Goal: Task Accomplishment & Management: Manage account settings

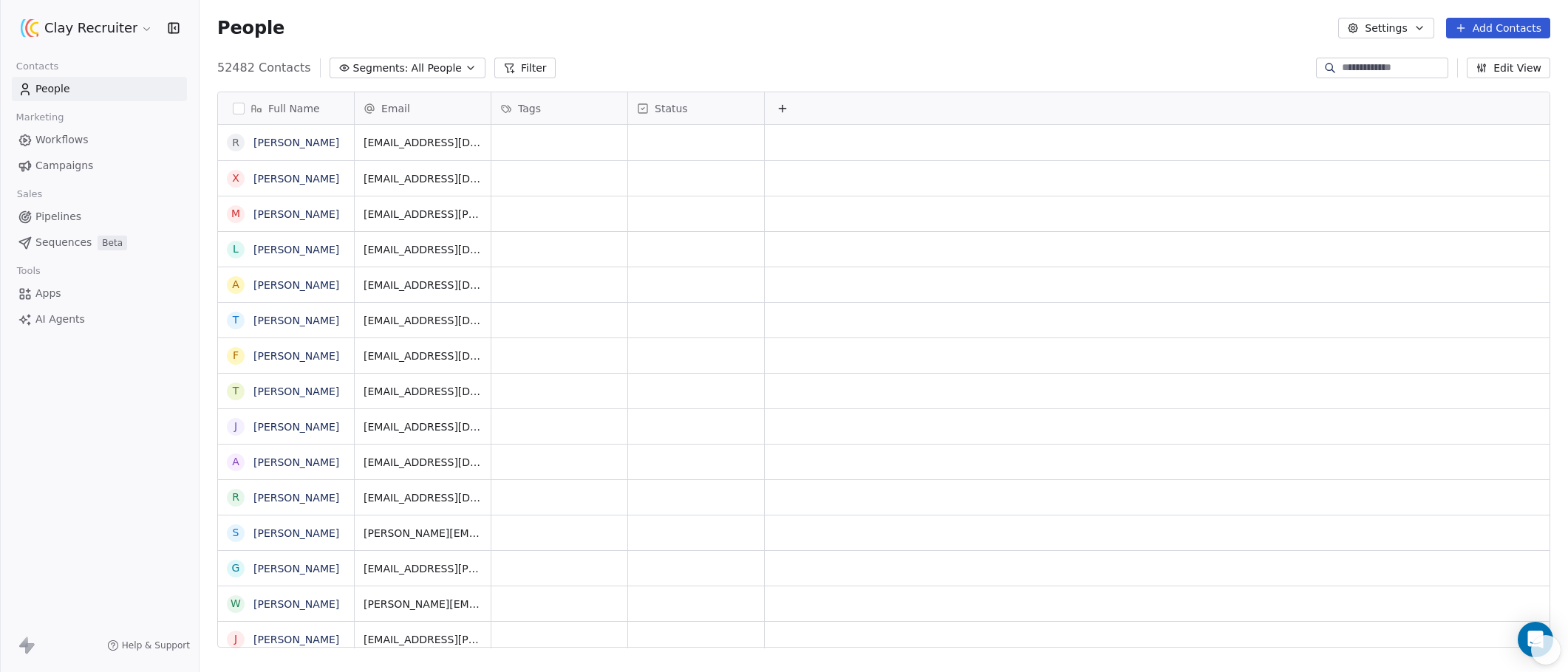
scroll to position [580, 1357]
click at [97, 28] on html "Clay Recruiter Contacts People Marketing Workflows Campaigns Sales Pipelines Se…" at bounding box center [784, 336] width 1568 height 672
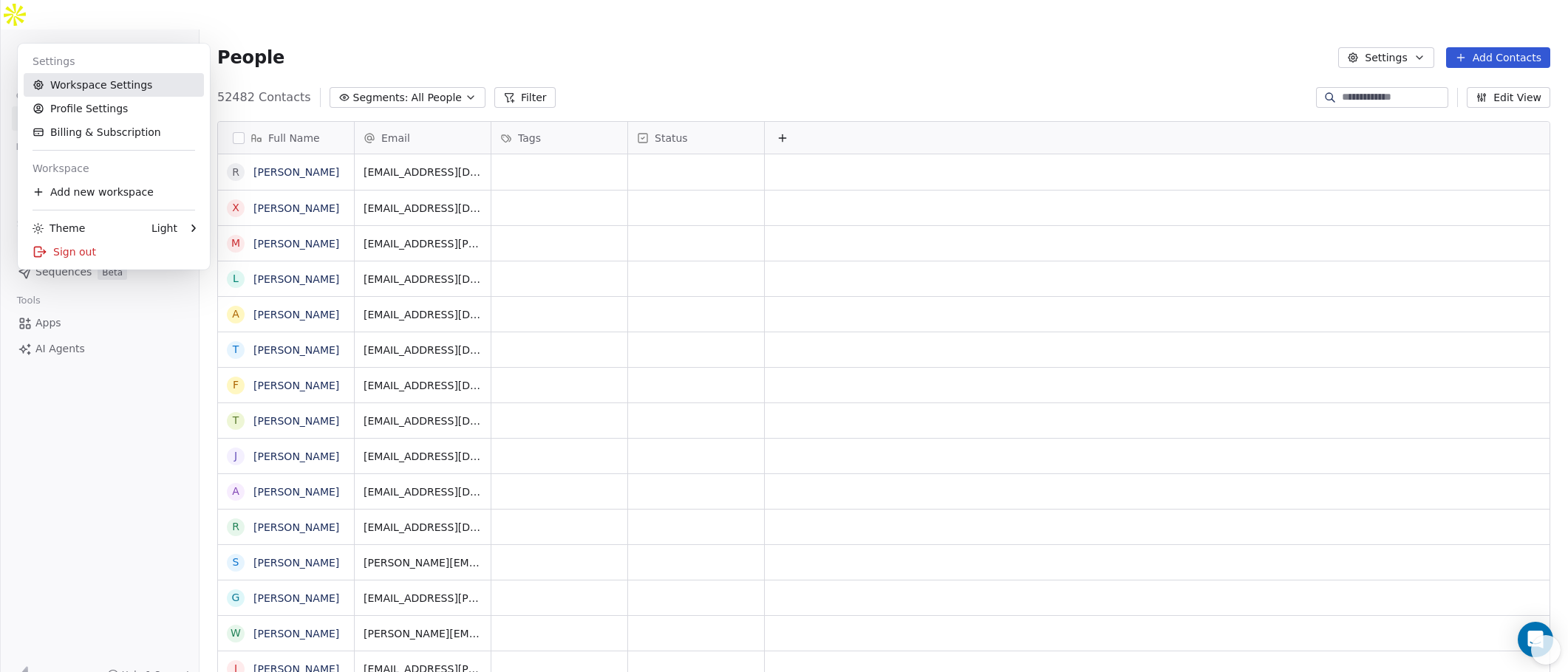
click at [107, 87] on link "Workspace Settings" at bounding box center [114, 85] width 180 height 24
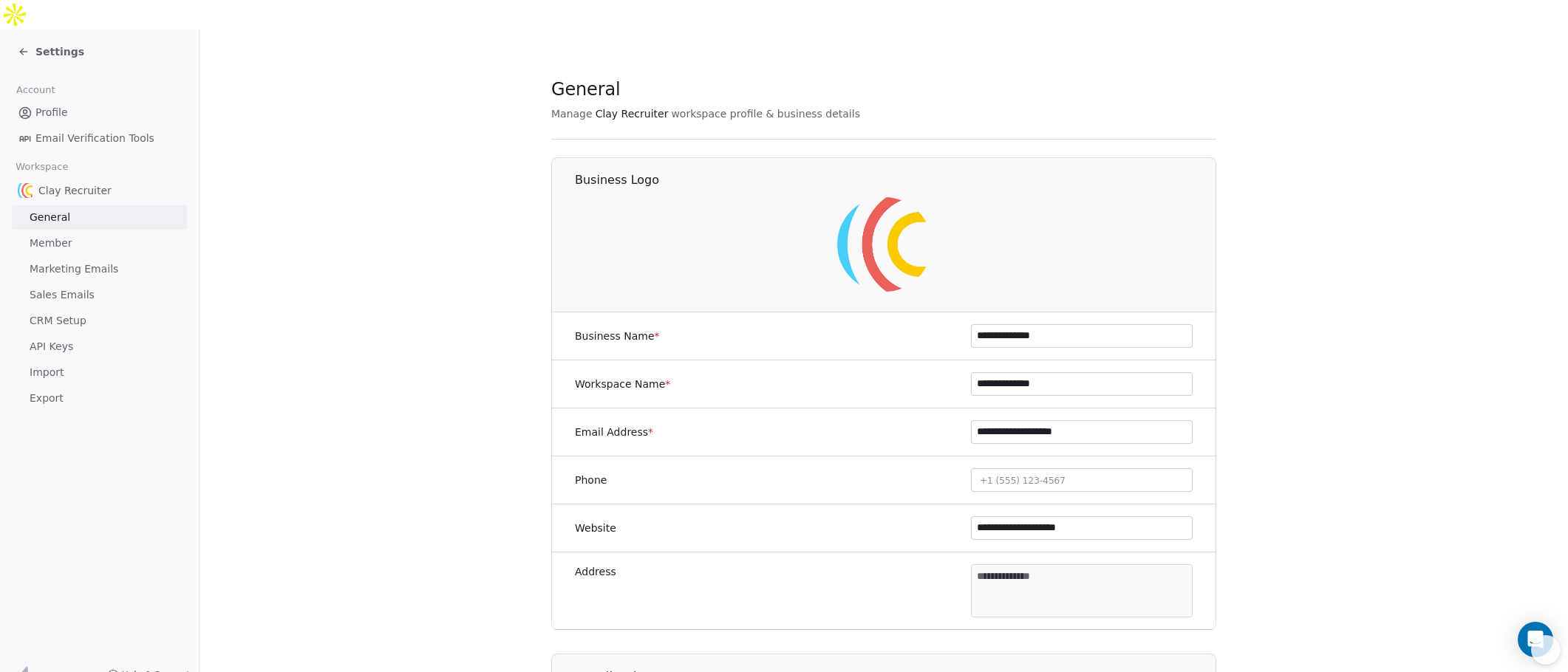
click at [29, 46] on icon at bounding box center [24, 52] width 12 height 12
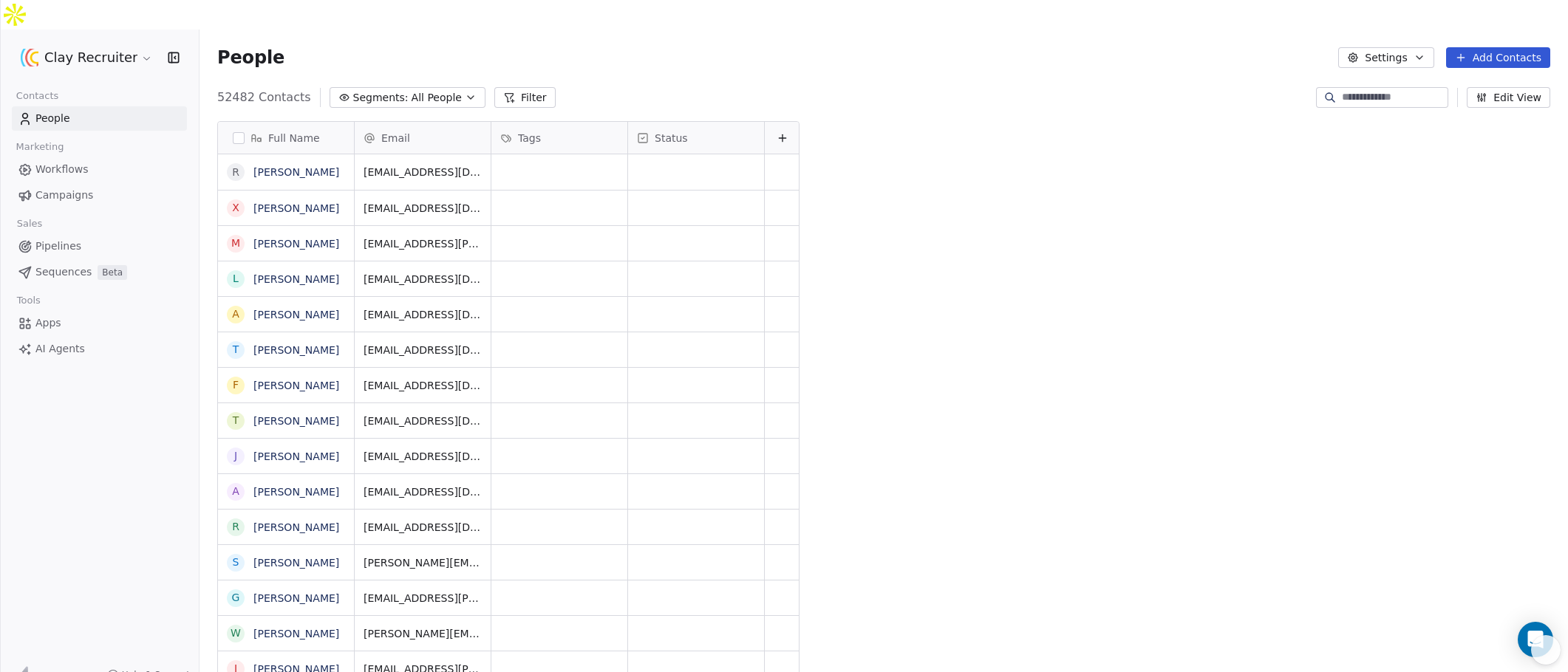
scroll to position [580, 1357]
click at [95, 31] on html "Clay Recruiter Contacts People Marketing Workflows Campaigns Sales Pipelines Se…" at bounding box center [784, 351] width 1568 height 702
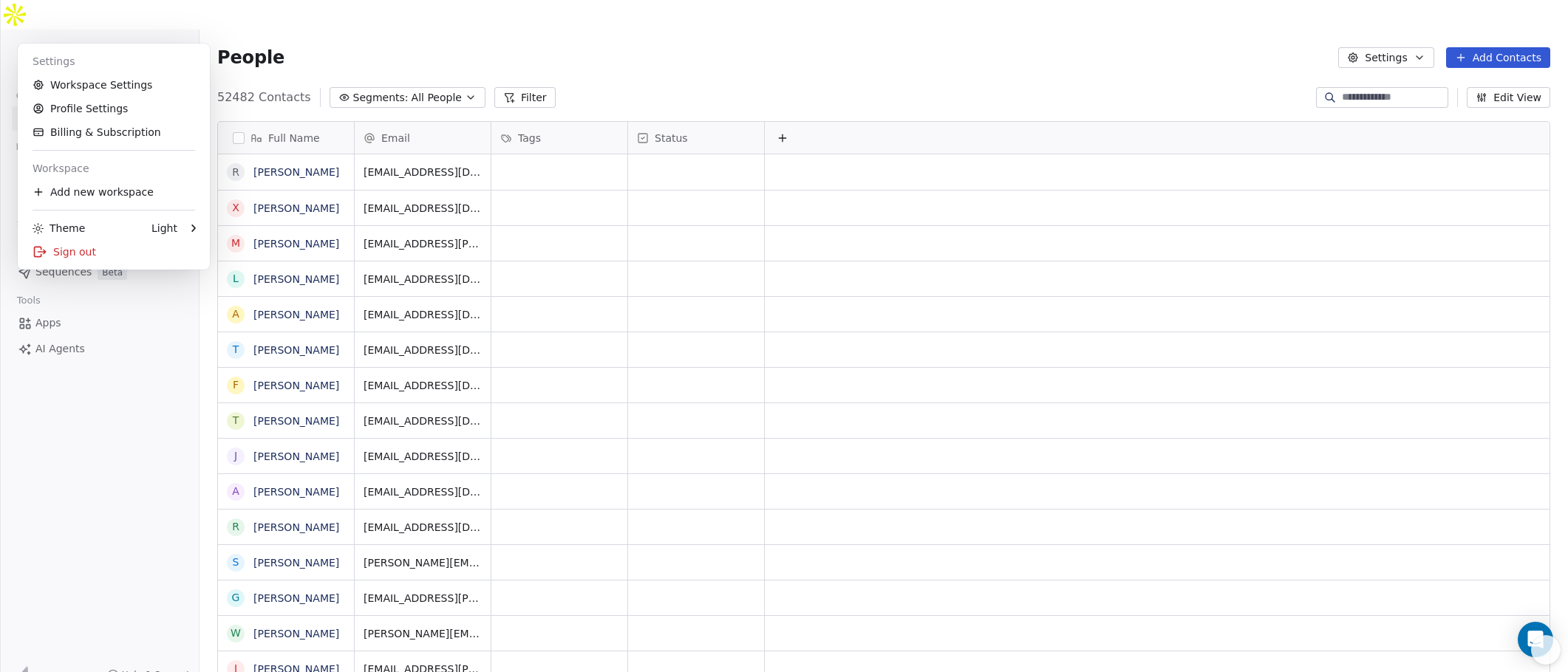
click at [97, 28] on html "Clay Recruiter Contacts People Marketing Workflows Campaigns Sales Pipelines Se…" at bounding box center [784, 351] width 1568 height 702
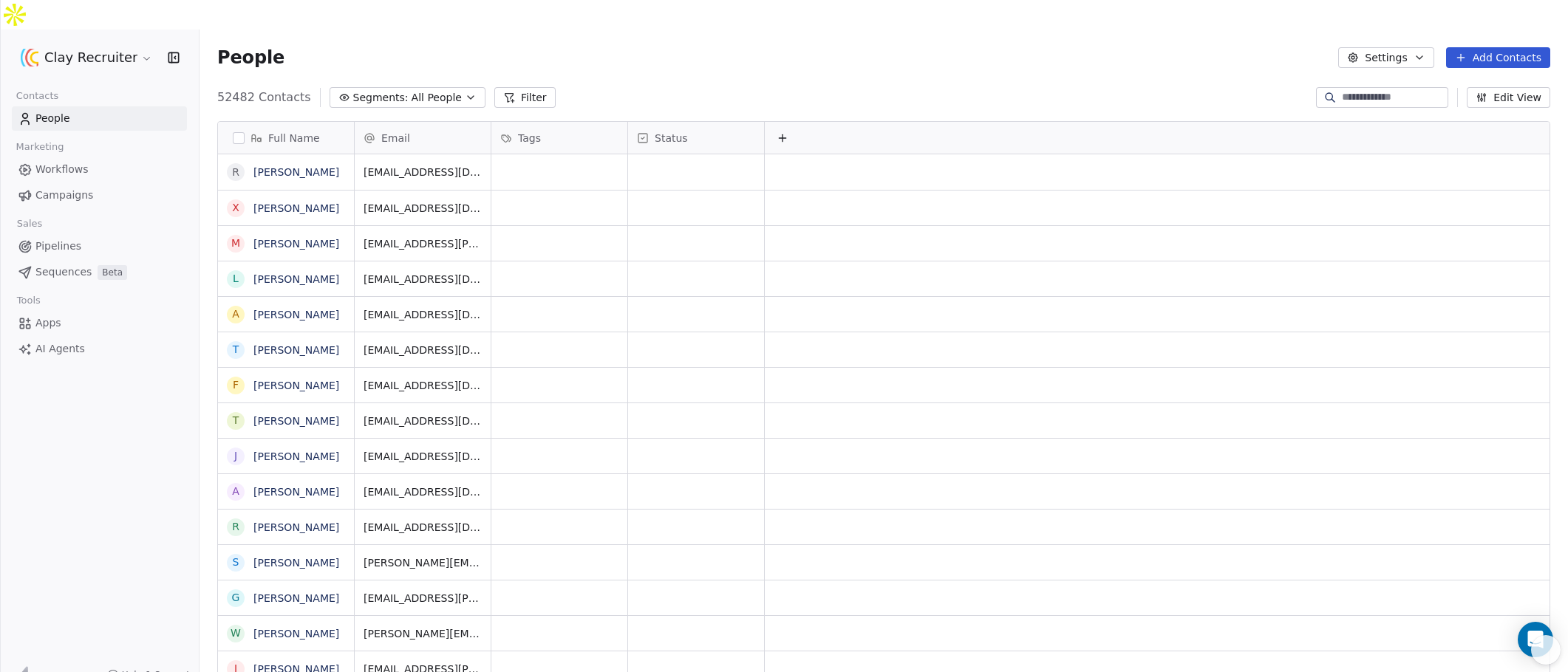
click at [97, 28] on html "Clay Recruiter Contacts People Marketing Workflows Campaigns Sales Pipelines Se…" at bounding box center [784, 351] width 1568 height 702
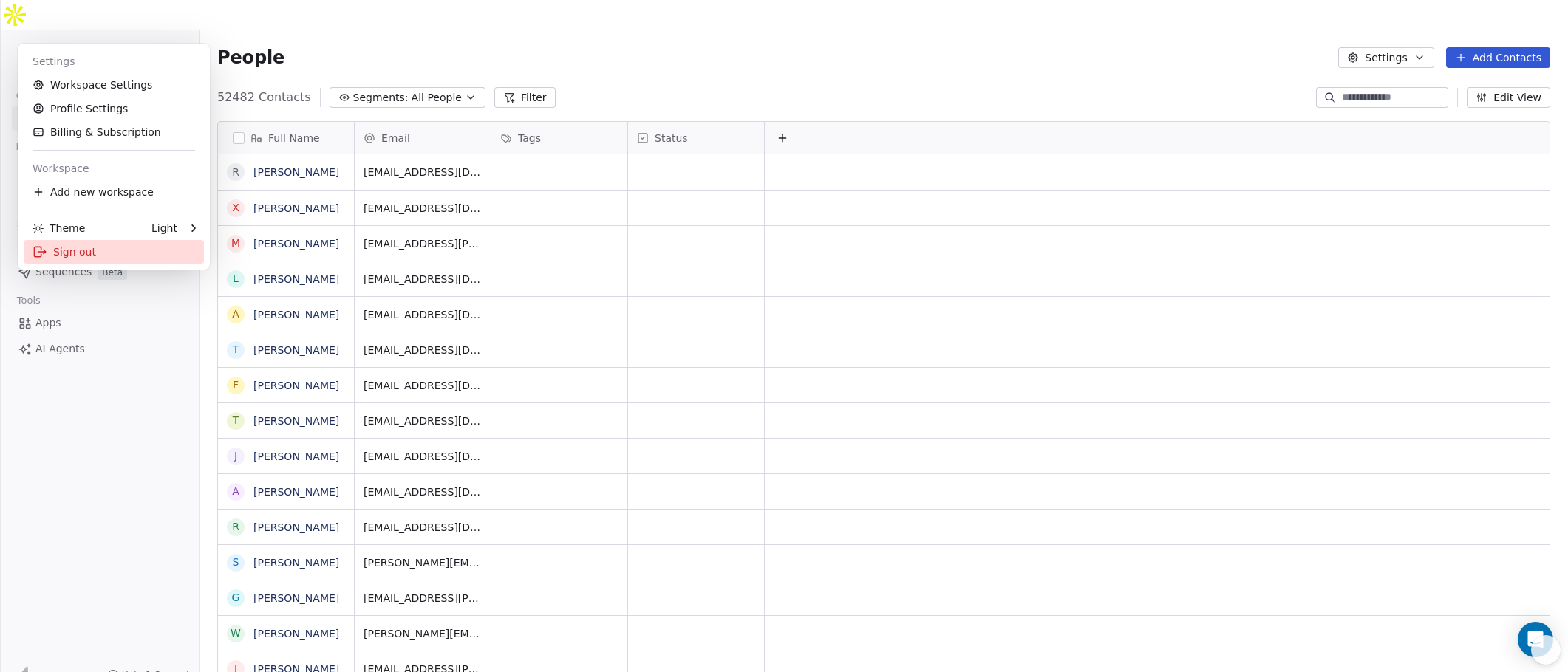
click at [111, 253] on div "Sign out" at bounding box center [114, 252] width 180 height 24
